Goal: Task Accomplishment & Management: Manage account settings

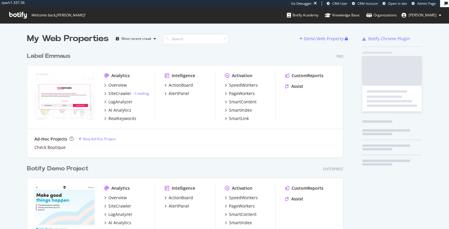
scroll to position [229, 449]
click at [436, 13] on span "[PERSON_NAME]" at bounding box center [423, 14] width 28 height 5
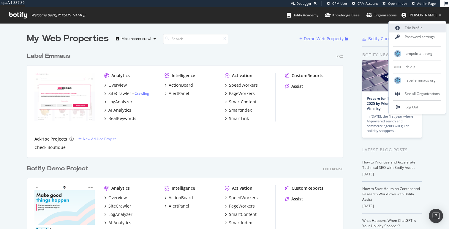
click at [414, 27] on link "Edit Profile" at bounding box center [417, 27] width 57 height 9
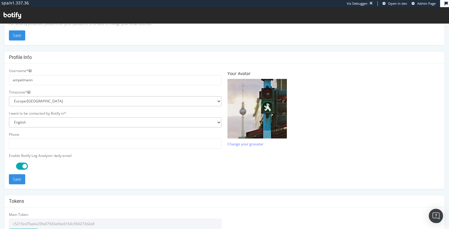
scroll to position [169, 0]
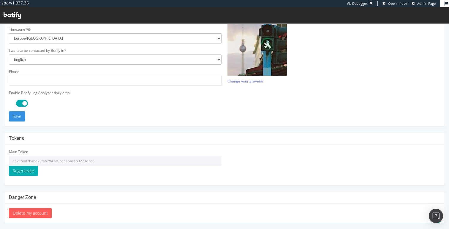
click at [83, 159] on input "c5215ed7babe29fa67943e0be6164c560273d2e8" at bounding box center [115, 160] width 213 height 10
